Goal: Transaction & Acquisition: Purchase product/service

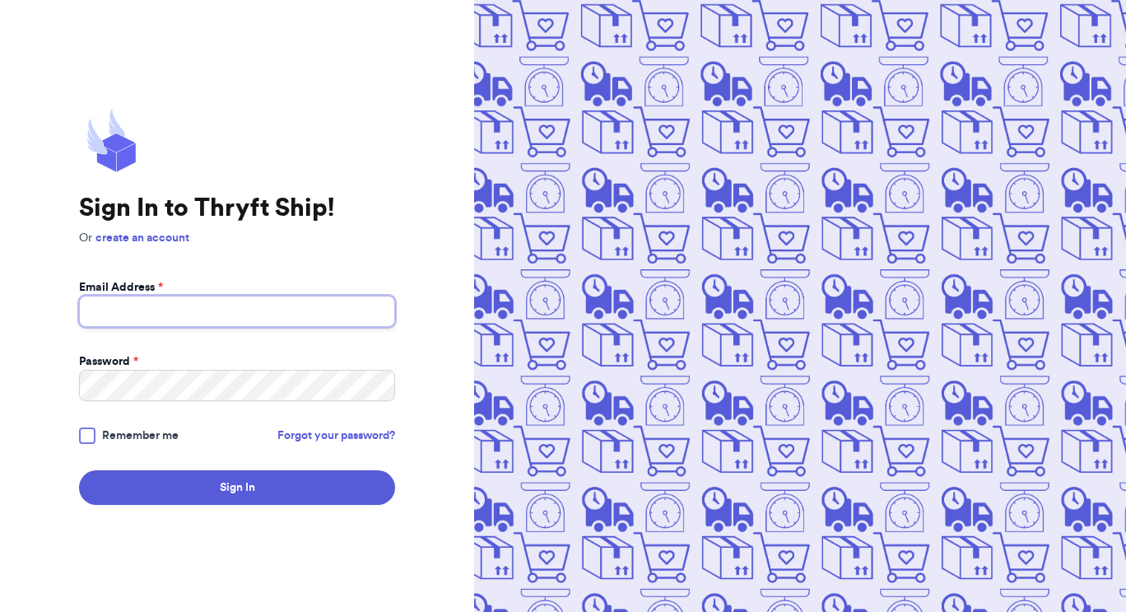
click at [274, 320] on input "Email Address *" at bounding box center [237, 311] width 316 height 31
type input "[EMAIL_ADDRESS][DOMAIN_NAME]"
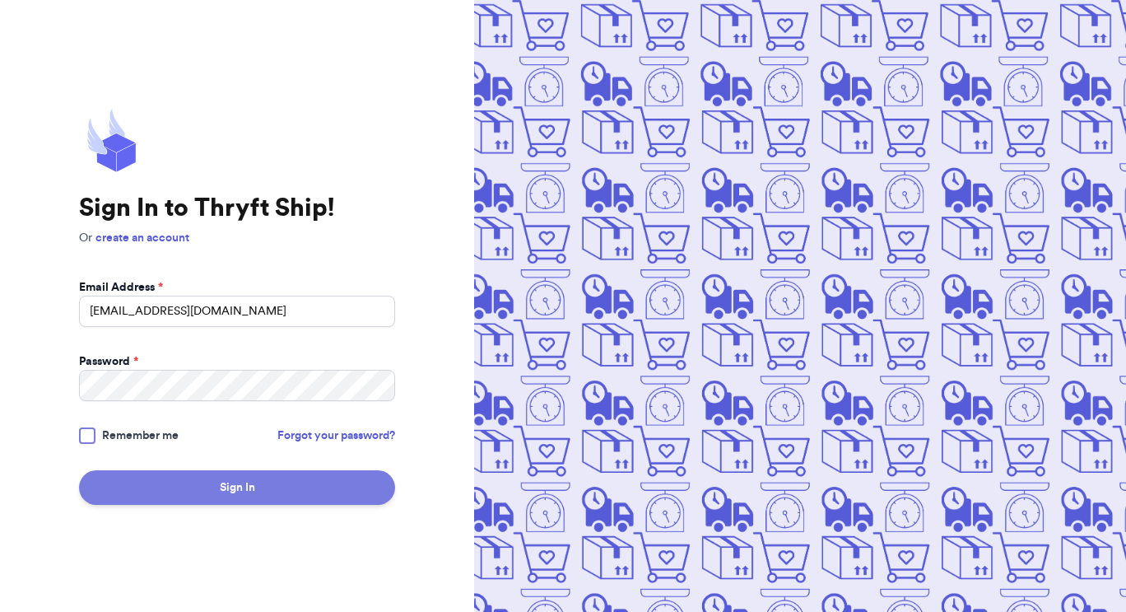
click at [278, 480] on button "Sign In" at bounding box center [237, 487] width 316 height 35
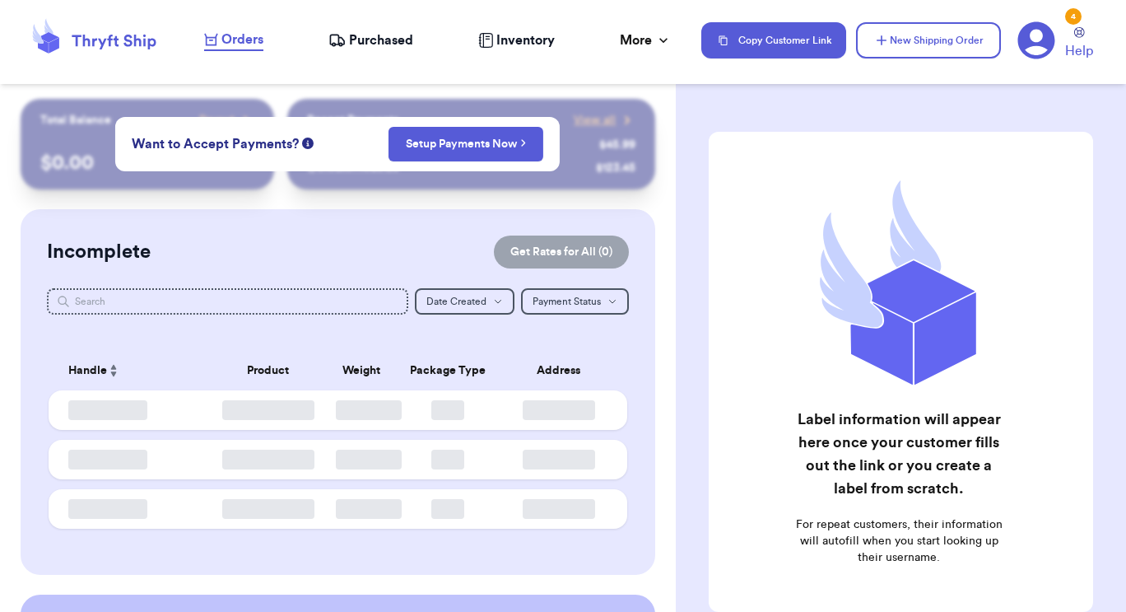
checkbox input "false"
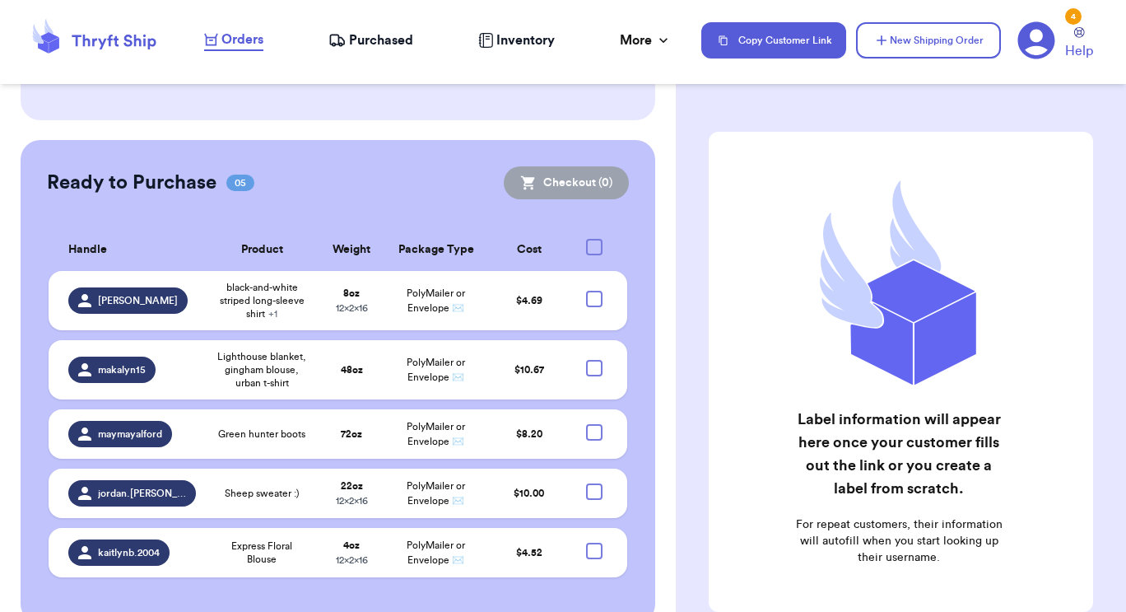
scroll to position [416, 0]
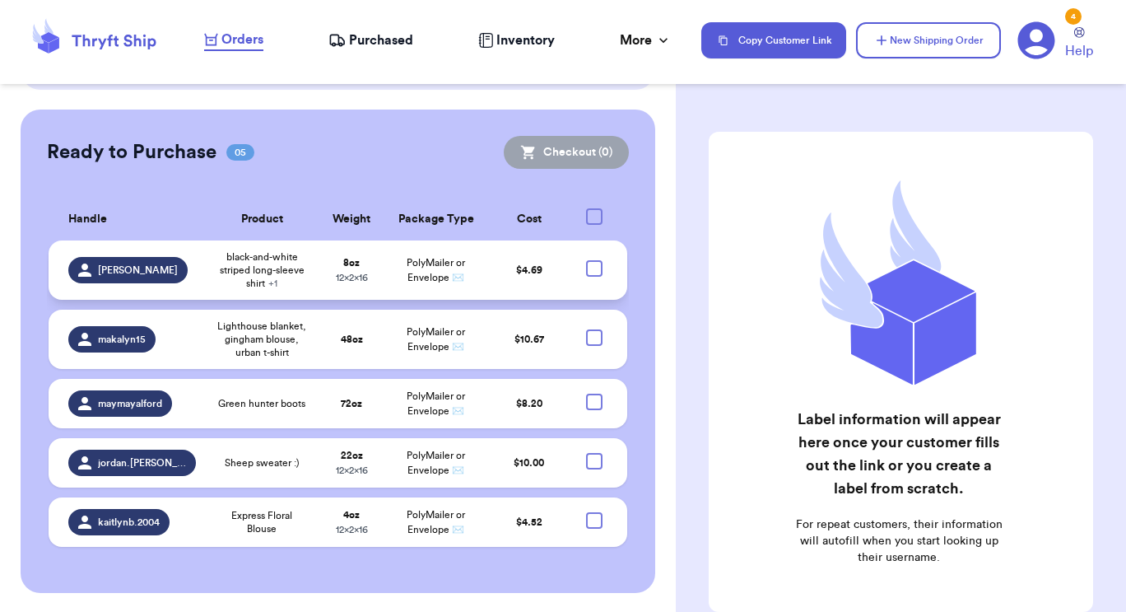
click at [586, 269] on div at bounding box center [594, 268] width 16 height 16
click at [594, 260] on input "checkbox" at bounding box center [594, 259] width 1 height 1
checkbox input "true"
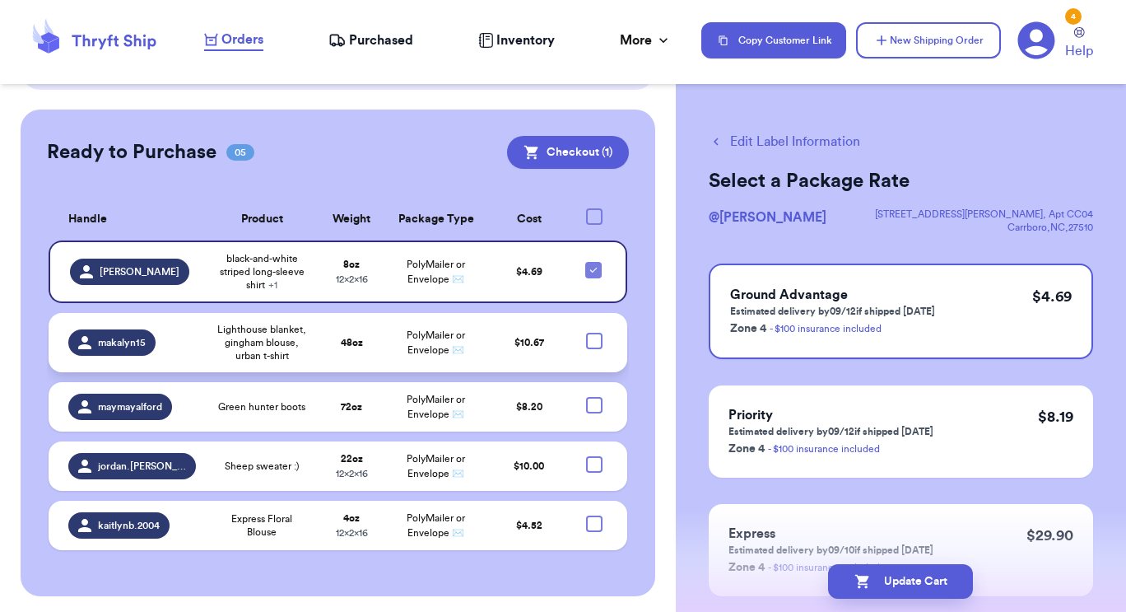
click at [586, 344] on div at bounding box center [594, 341] width 16 height 16
click at [594, 333] on input "checkbox" at bounding box center [594, 332] width 1 height 1
checkbox input "true"
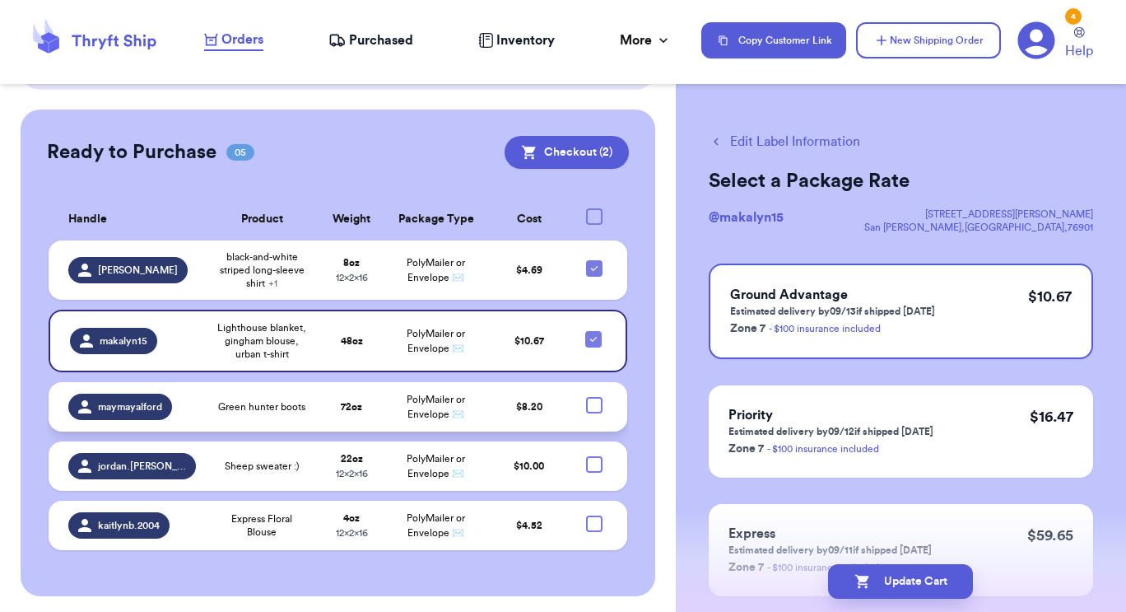
click at [586, 406] on div at bounding box center [594, 405] width 16 height 16
click at [594, 397] on input "checkbox" at bounding box center [594, 396] width 1 height 1
checkbox input "true"
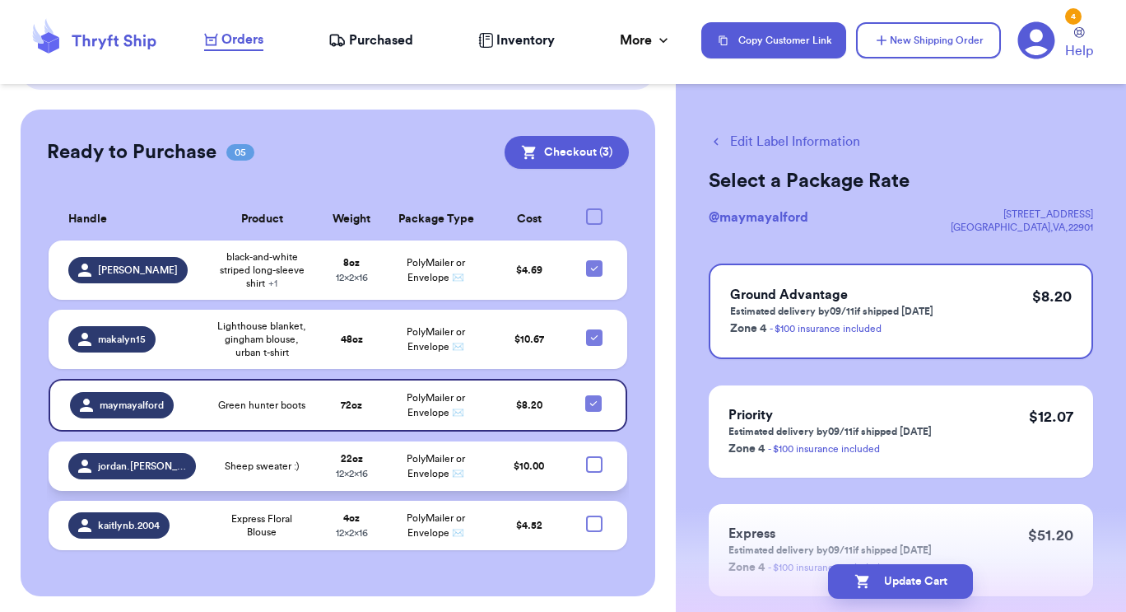
click at [586, 459] on div at bounding box center [594, 464] width 16 height 16
click at [594, 456] on input "checkbox" at bounding box center [594, 455] width 1 height 1
checkbox input "true"
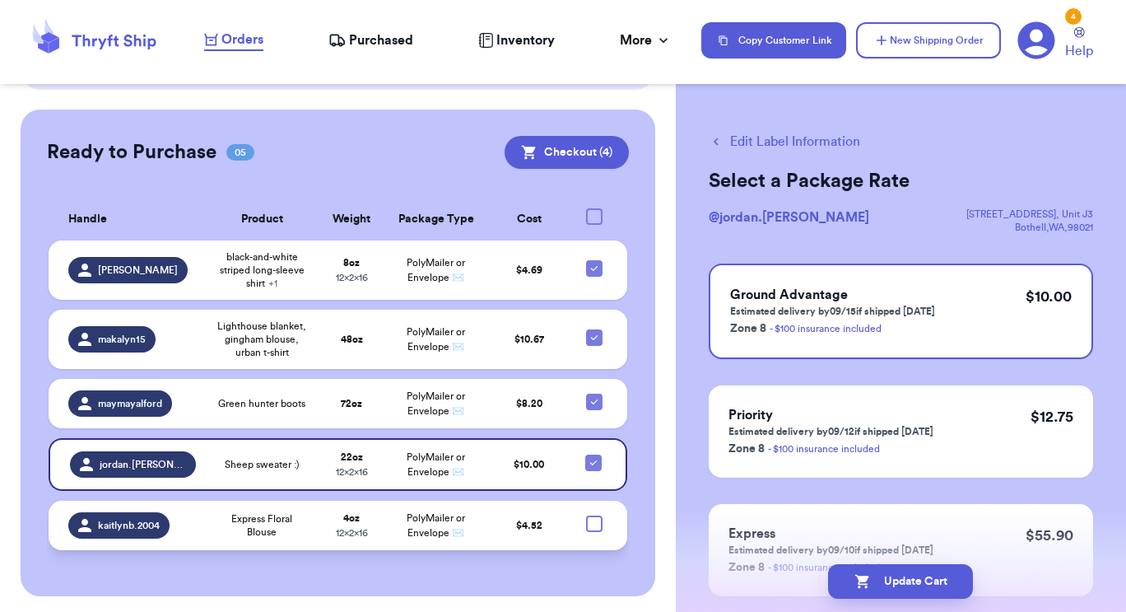
click at [586, 523] on div at bounding box center [594, 523] width 16 height 16
click at [594, 515] on input "checkbox" at bounding box center [594, 515] width 1 height 1
checkbox input "true"
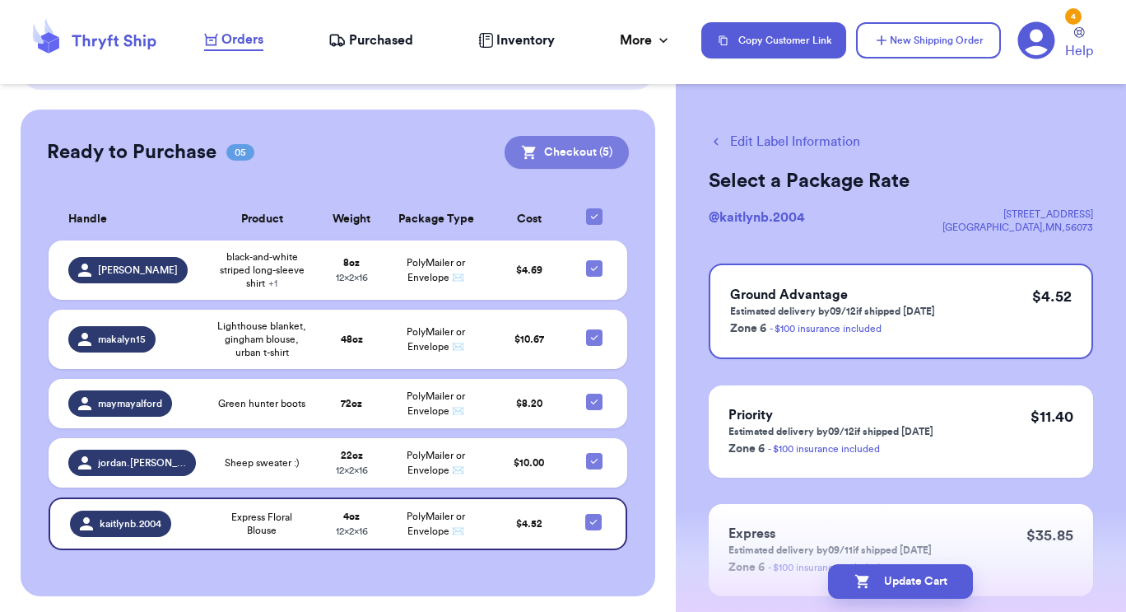
click at [557, 150] on button "Checkout ( 5 )" at bounding box center [567, 152] width 124 height 33
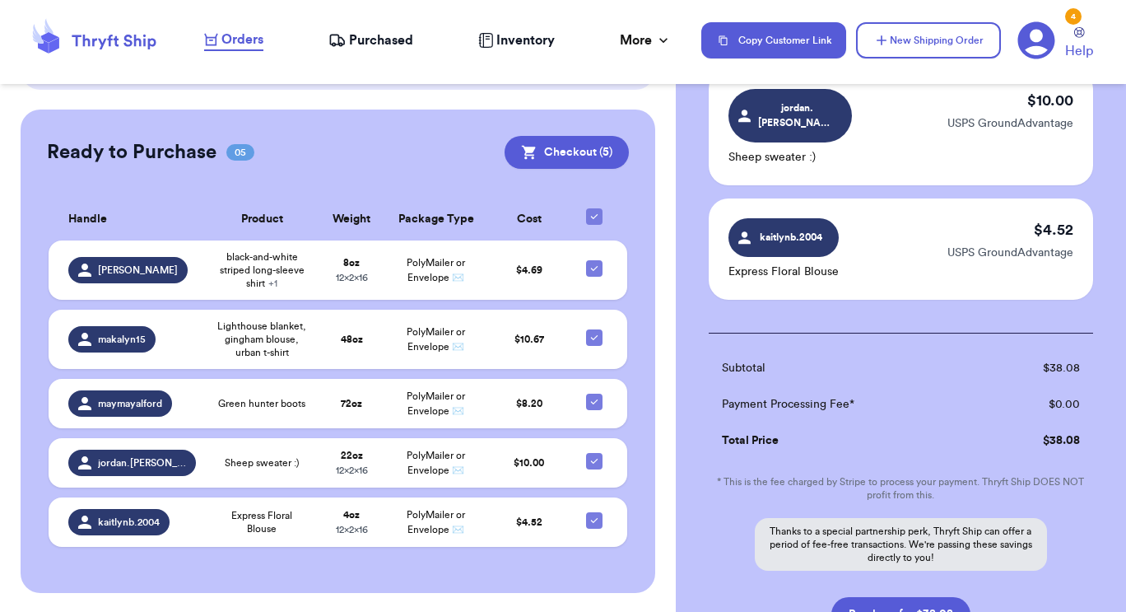
scroll to position [633, 0]
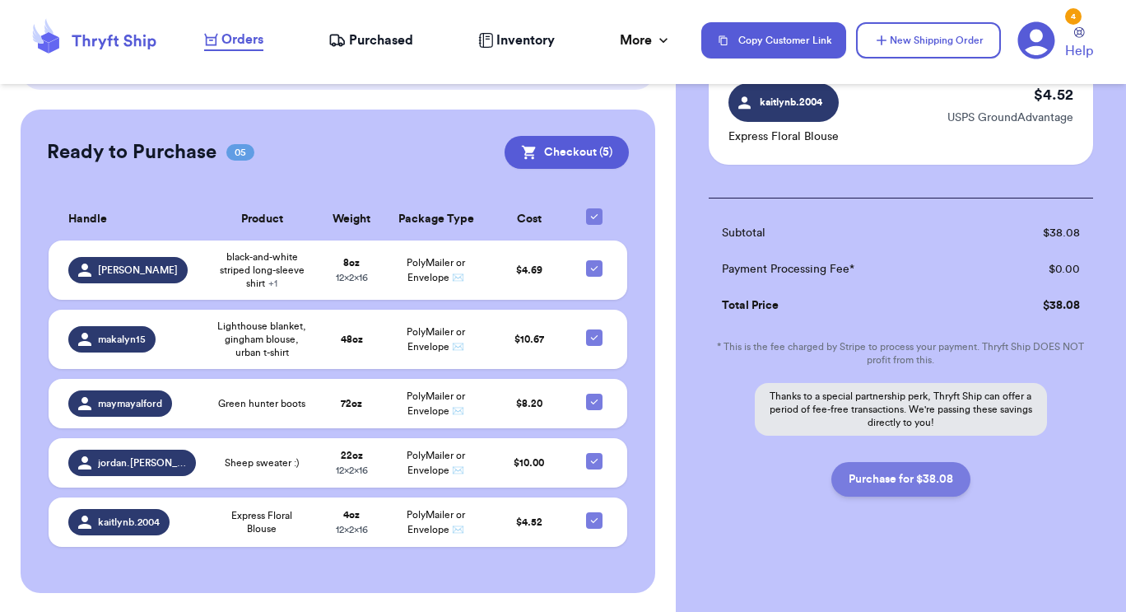
click at [888, 478] on button "Purchase for $38.08" at bounding box center [901, 479] width 139 height 35
checkbox input "false"
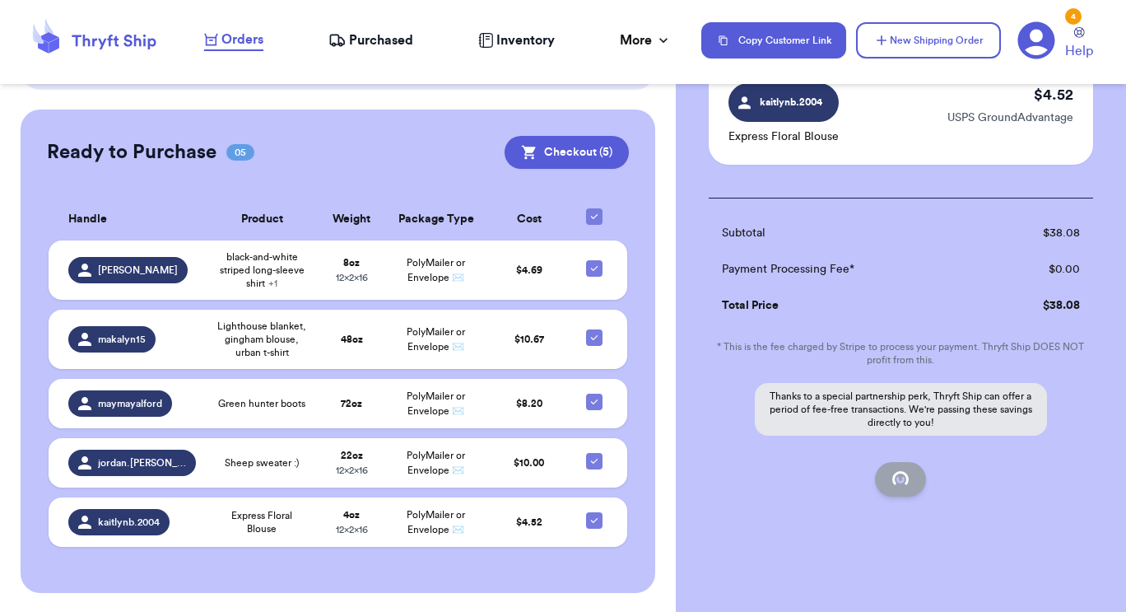
checkbox input "false"
checkbox input "true"
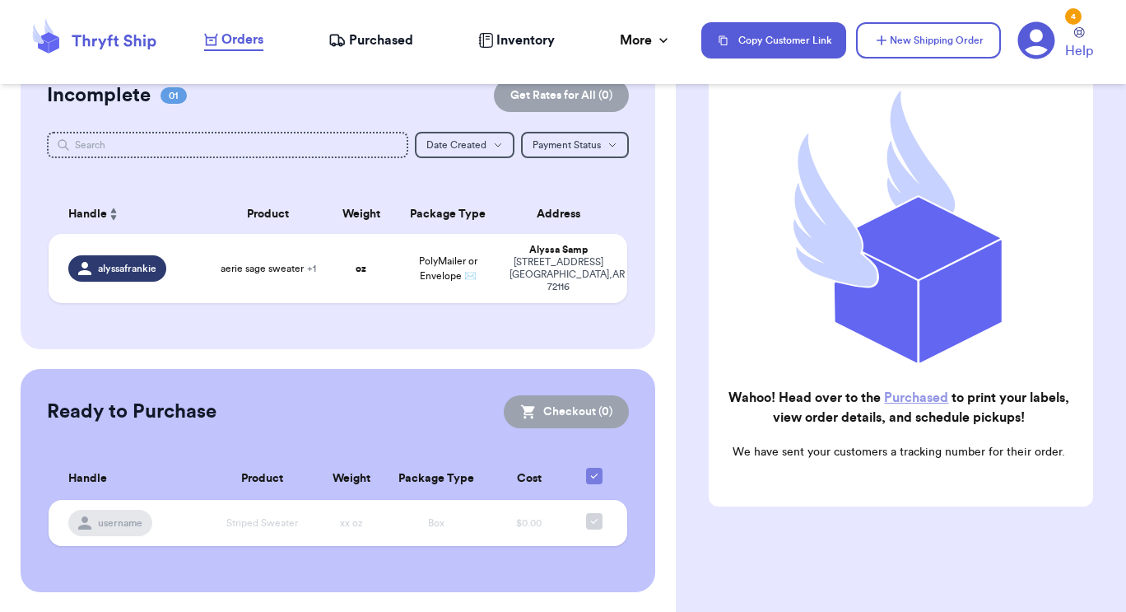
scroll to position [156, 0]
click at [362, 35] on span "Purchased" at bounding box center [381, 40] width 64 height 20
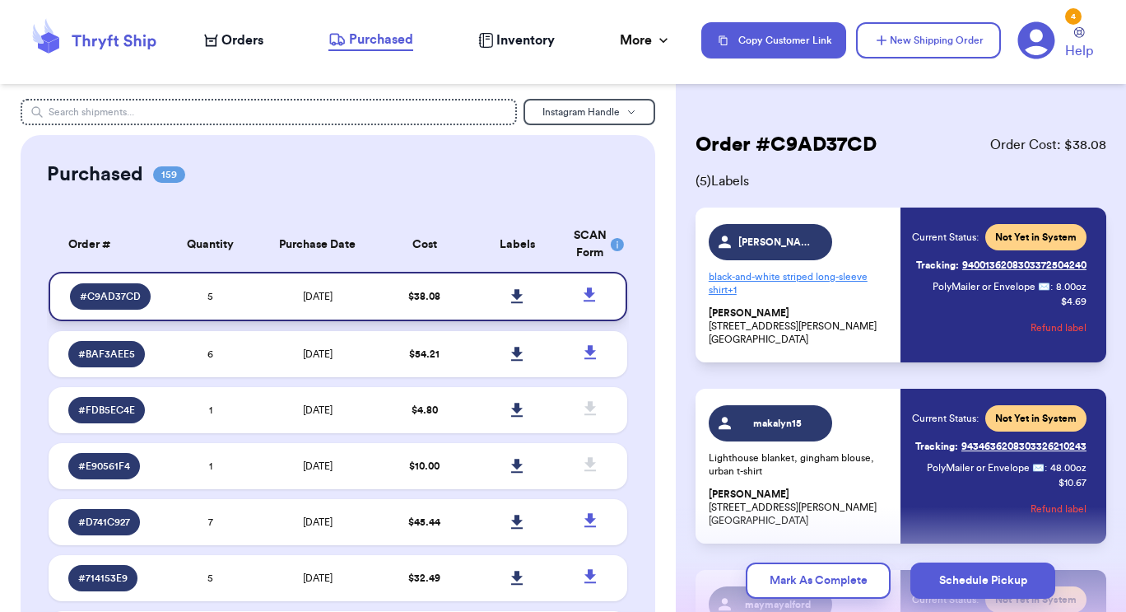
click at [501, 296] on link at bounding box center [517, 296] width 36 height 36
